Goal: Task Accomplishment & Management: Use online tool/utility

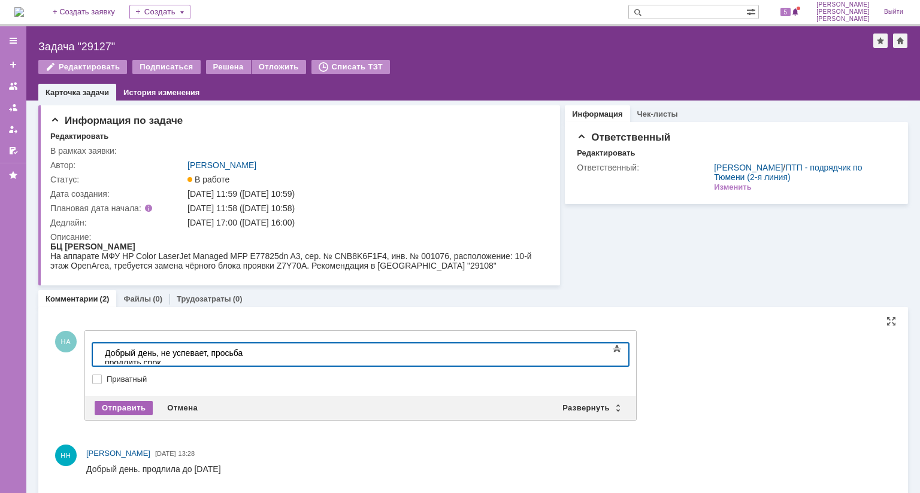
click at [137, 406] on div "Отправить" at bounding box center [124, 408] width 58 height 14
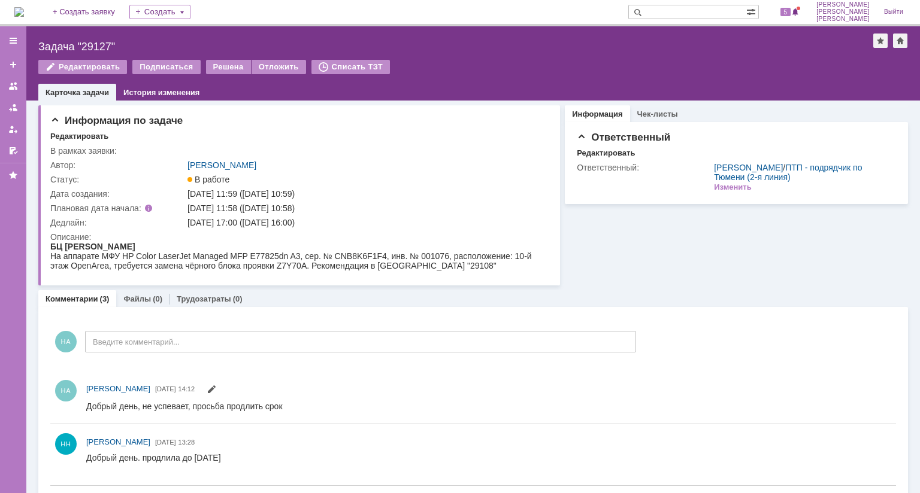
click at [24, 8] on img at bounding box center [19, 12] width 10 height 10
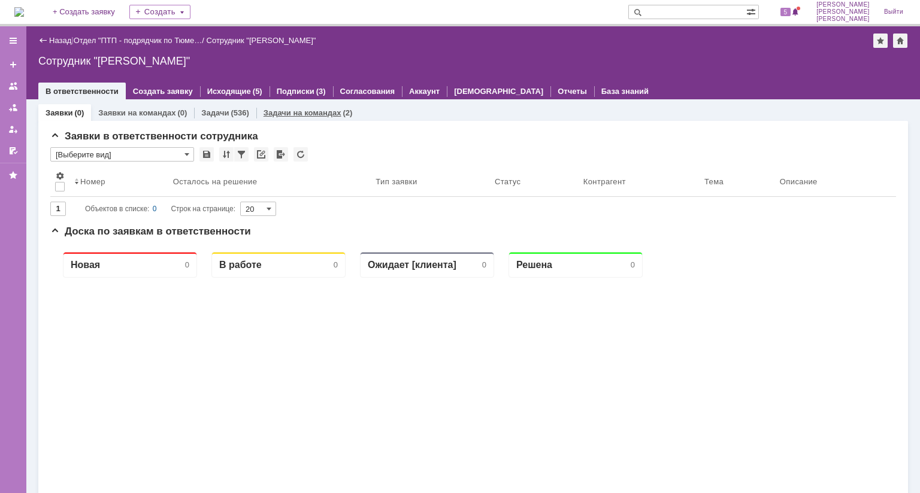
click at [305, 117] on div "Задачи на командах (2)" at bounding box center [308, 112] width 104 height 17
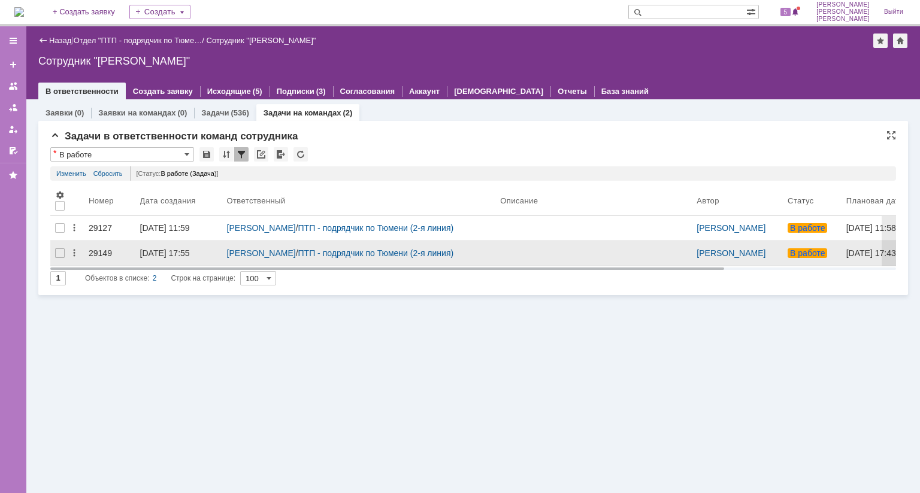
click at [109, 258] on div "29149" at bounding box center [110, 253] width 42 height 10
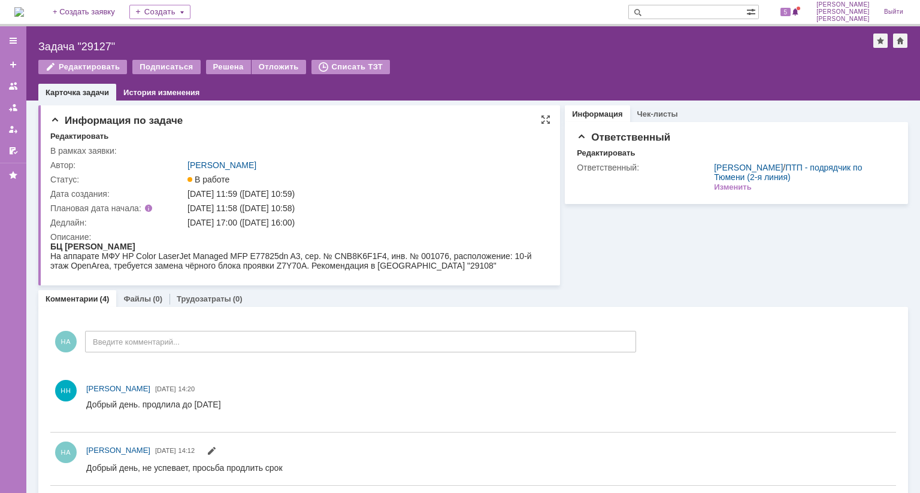
drag, startPoint x: 257, startPoint y: 224, endPoint x: 321, endPoint y: 223, distance: 64.1
click at [321, 223] on div "01.10.2025 17:00 (01.10.2025 16:00)" at bounding box center [365, 223] width 356 height 10
copy div "01.10.2025 16:00"
